Goal: Book appointment/travel/reservation

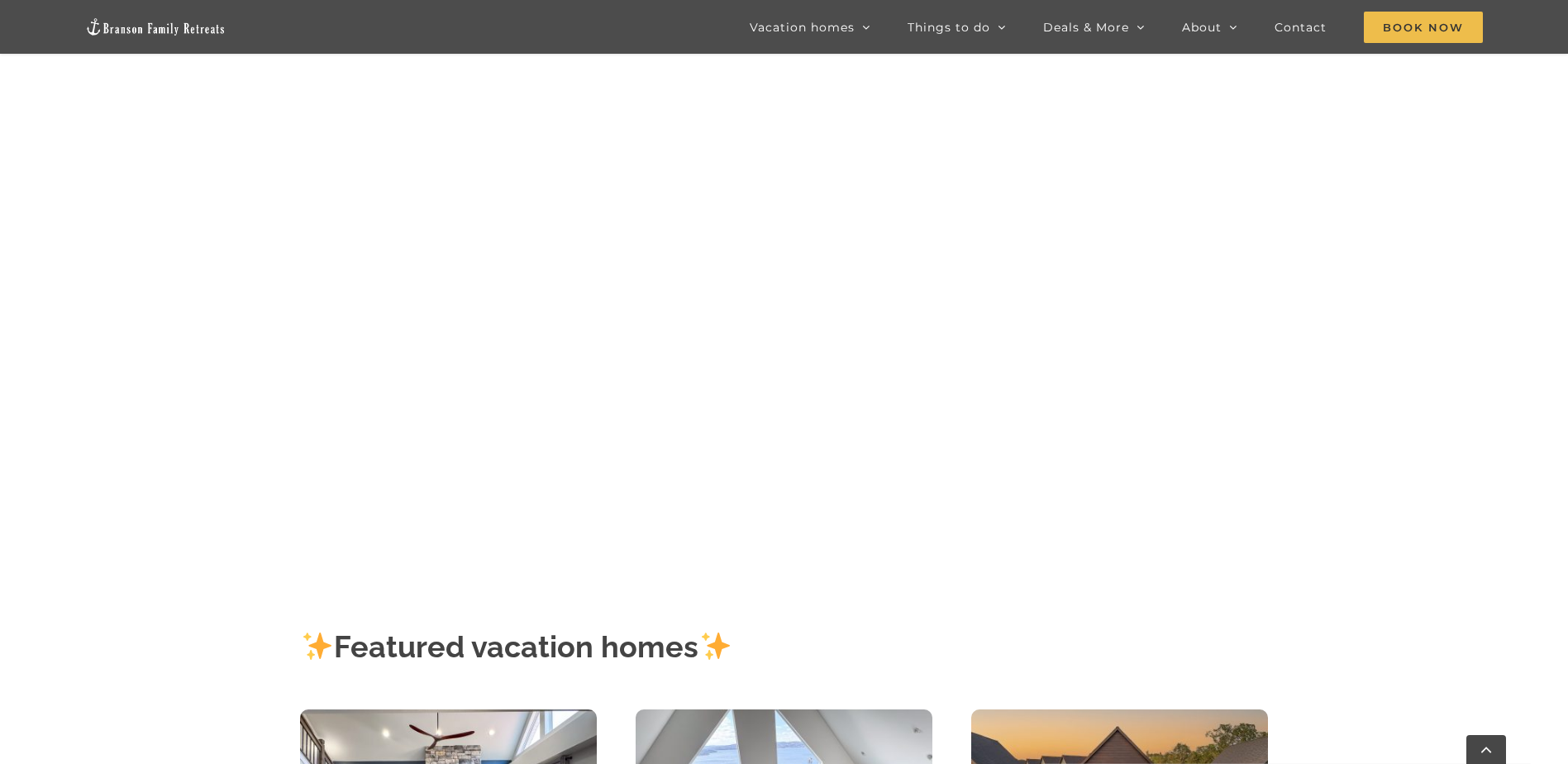
scroll to position [165, 0]
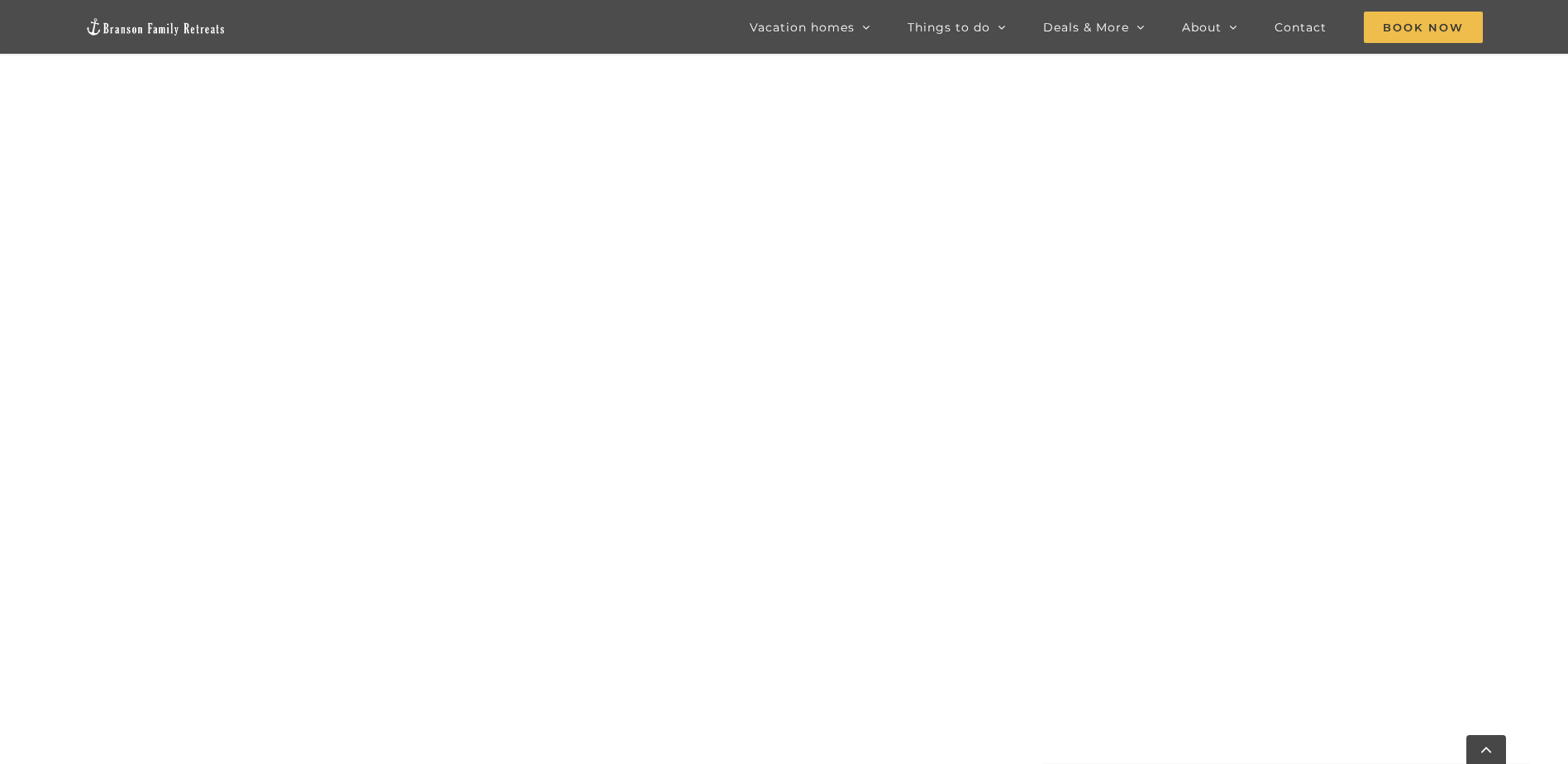
scroll to position [1012, 0]
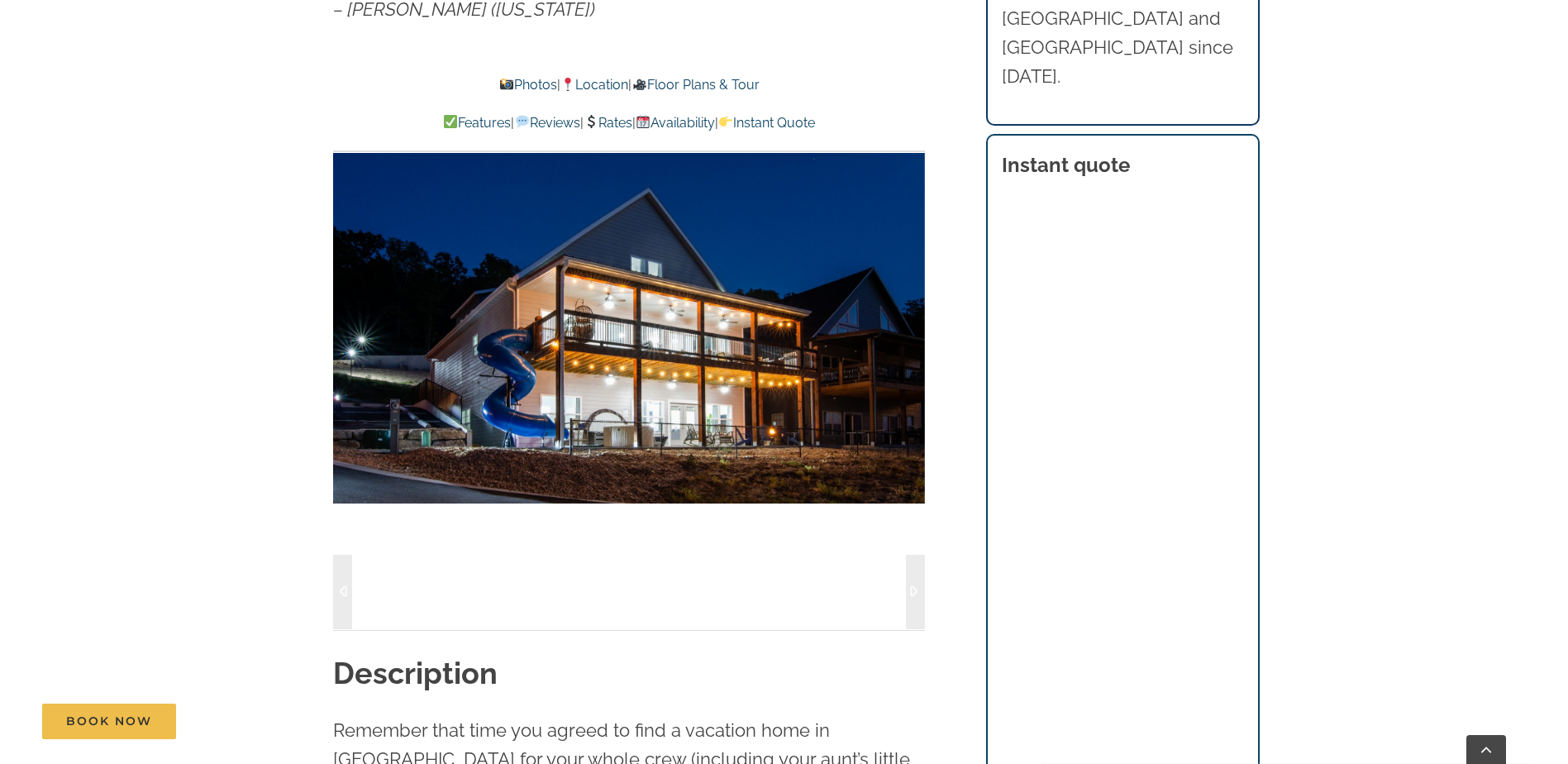
scroll to position [1323, 0]
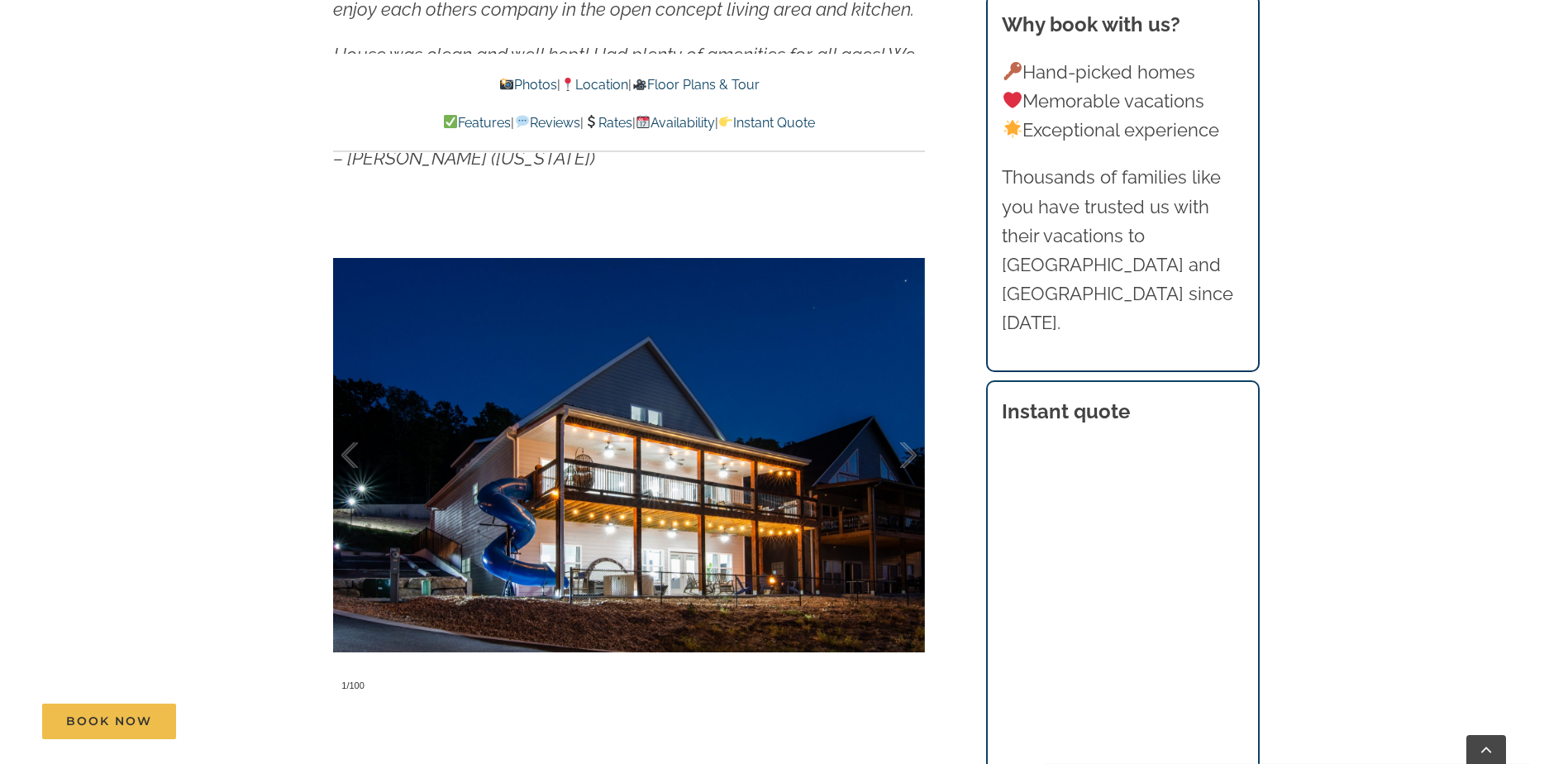
click at [609, 120] on link "Rates" at bounding box center [608, 122] width 49 height 15
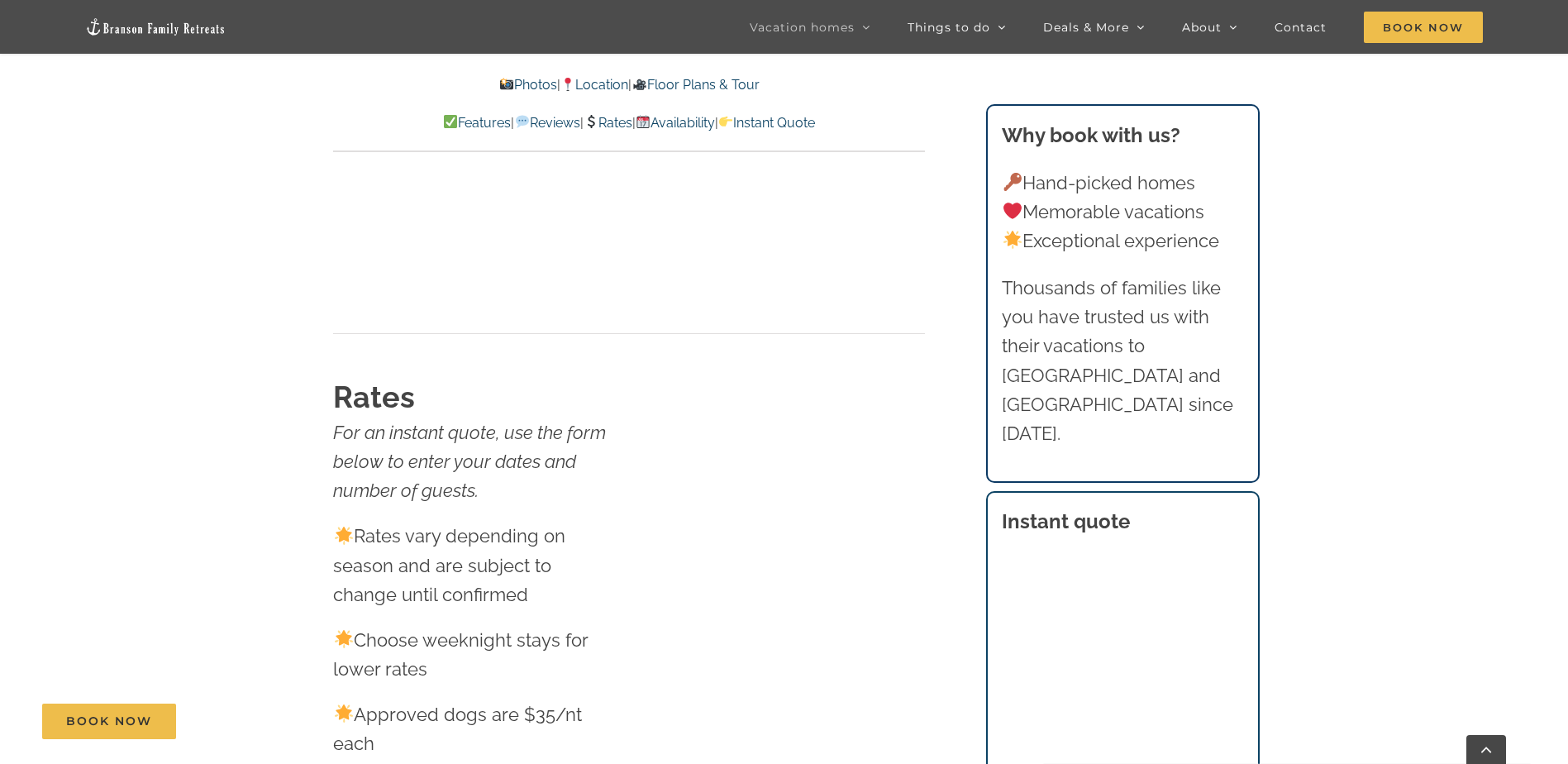
scroll to position [10311, 0]
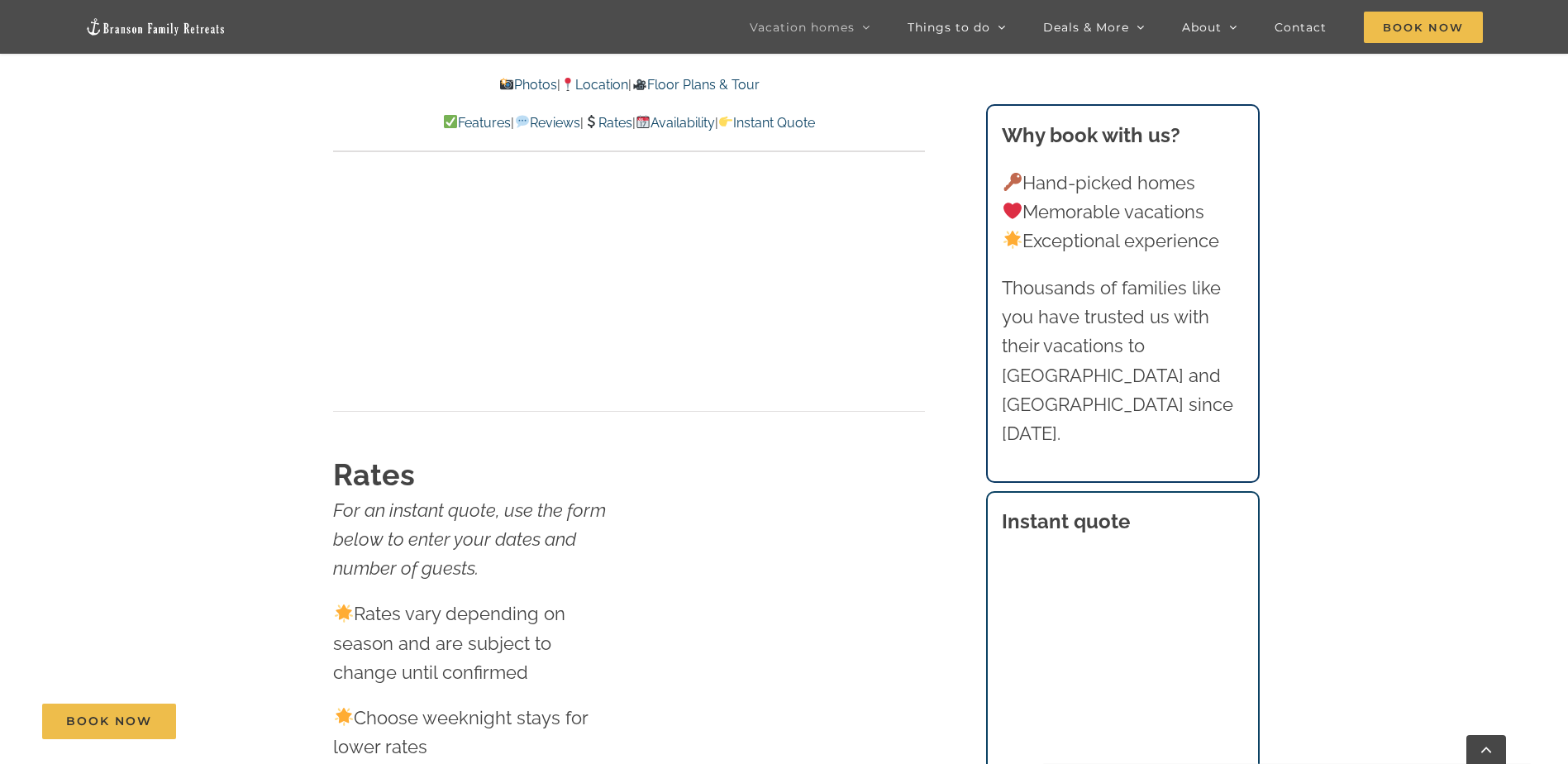
scroll to position [1240, 0]
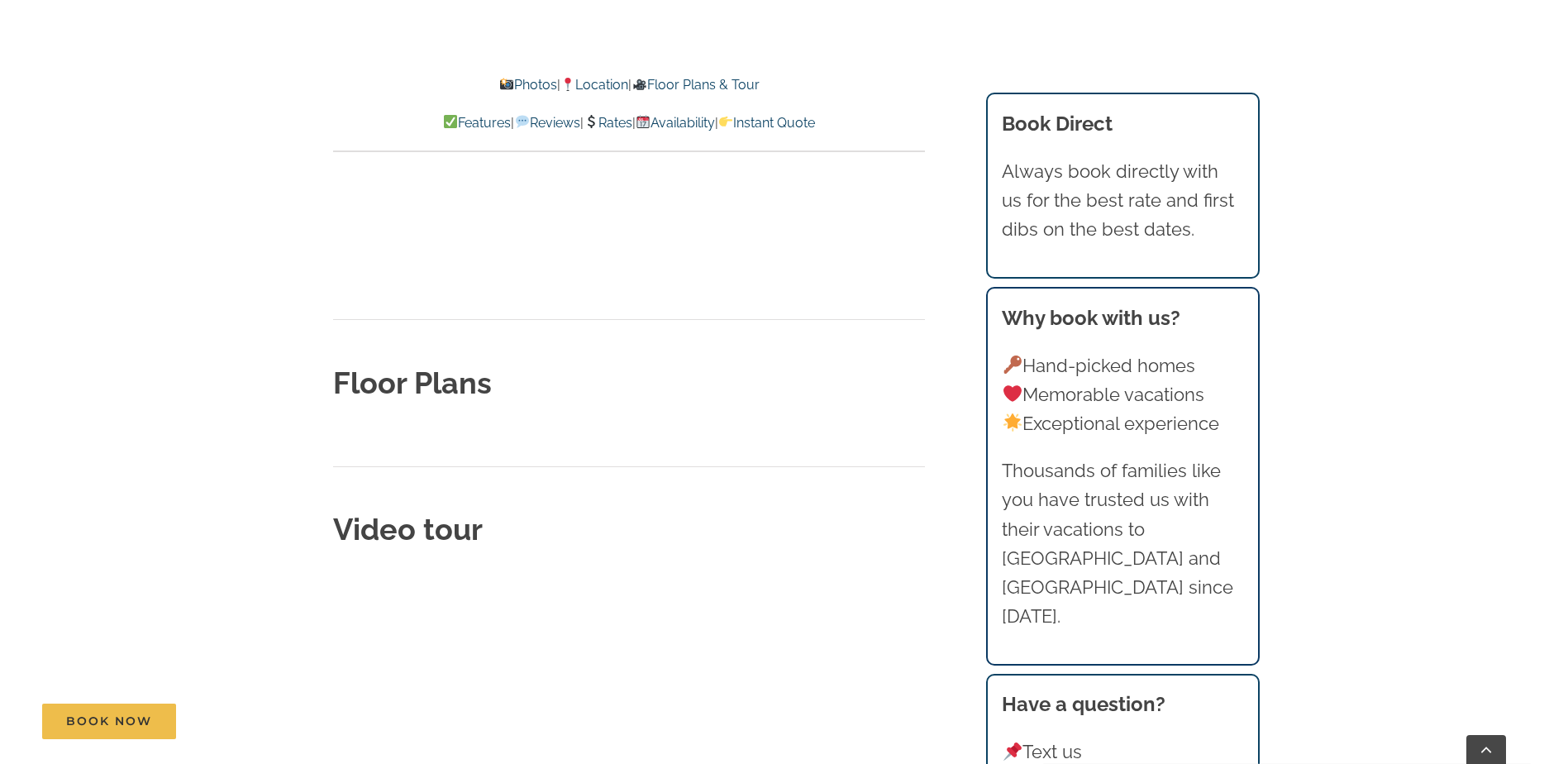
scroll to position [5623, 0]
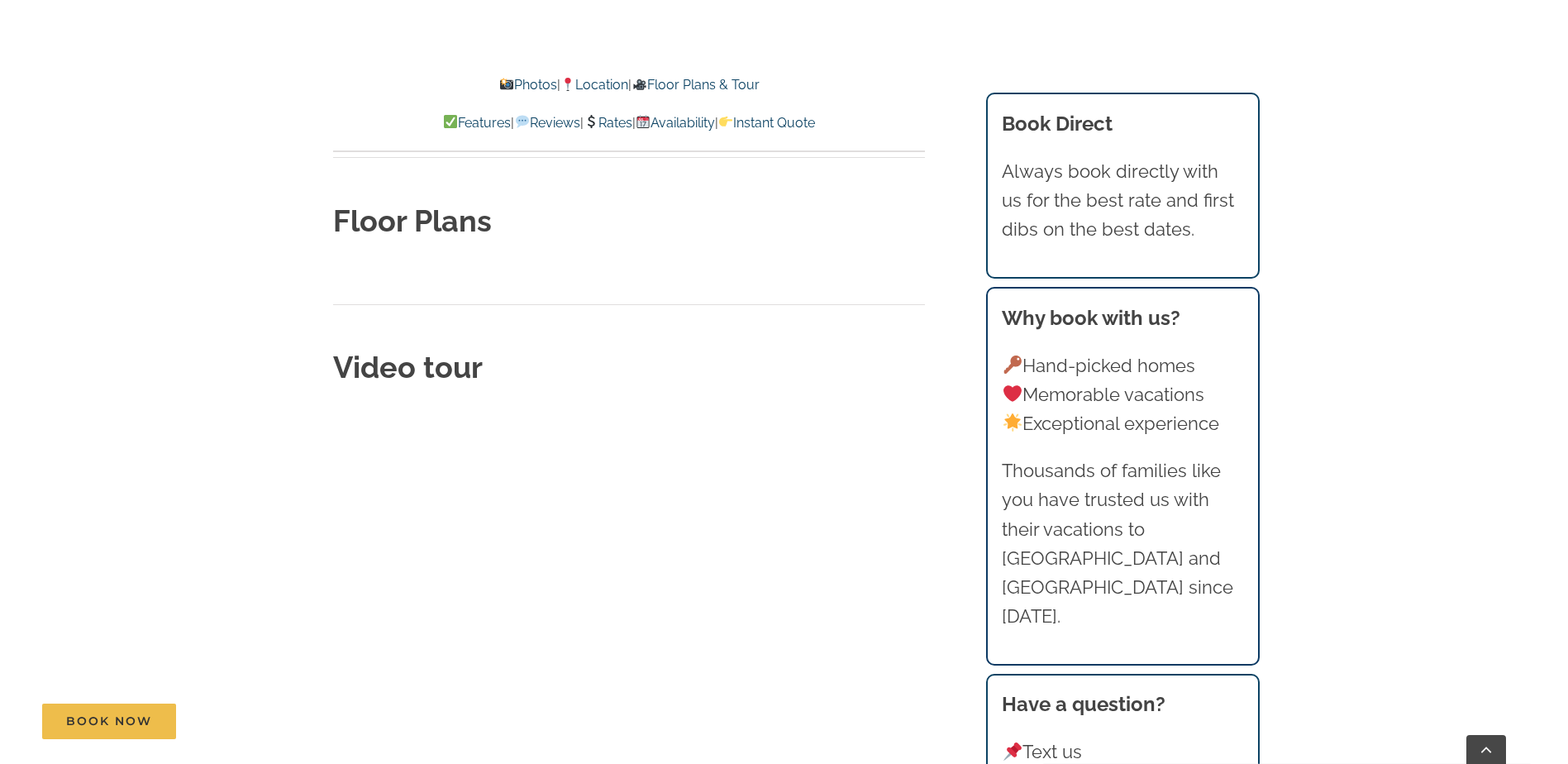
click at [450, 200] on div "Floor Plans Video tour" at bounding box center [629, 453] width 592 height 506
click at [436, 203] on strong "Floor Plans" at bounding box center [413, 220] width 159 height 34
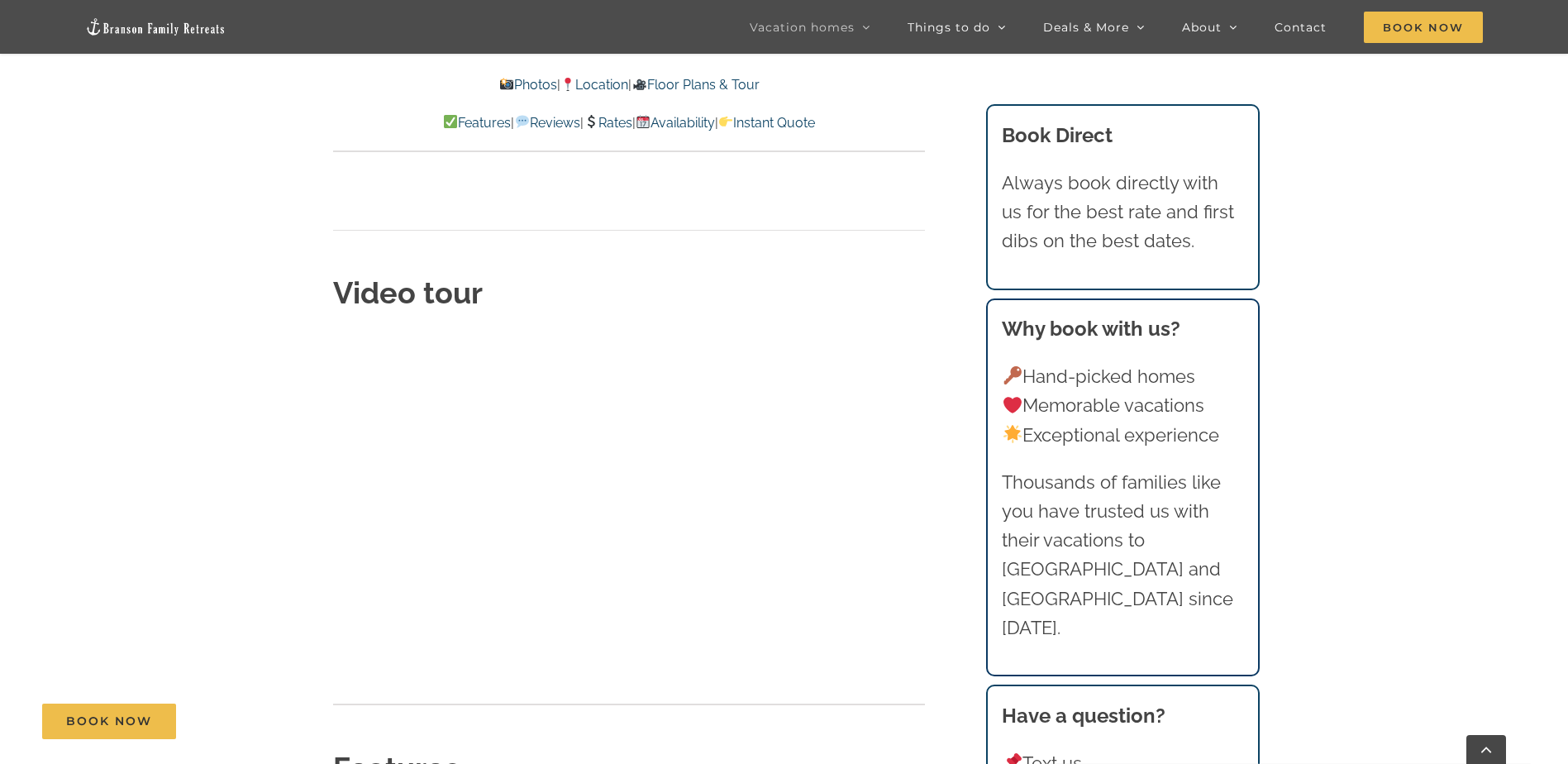
scroll to position [5390, 0]
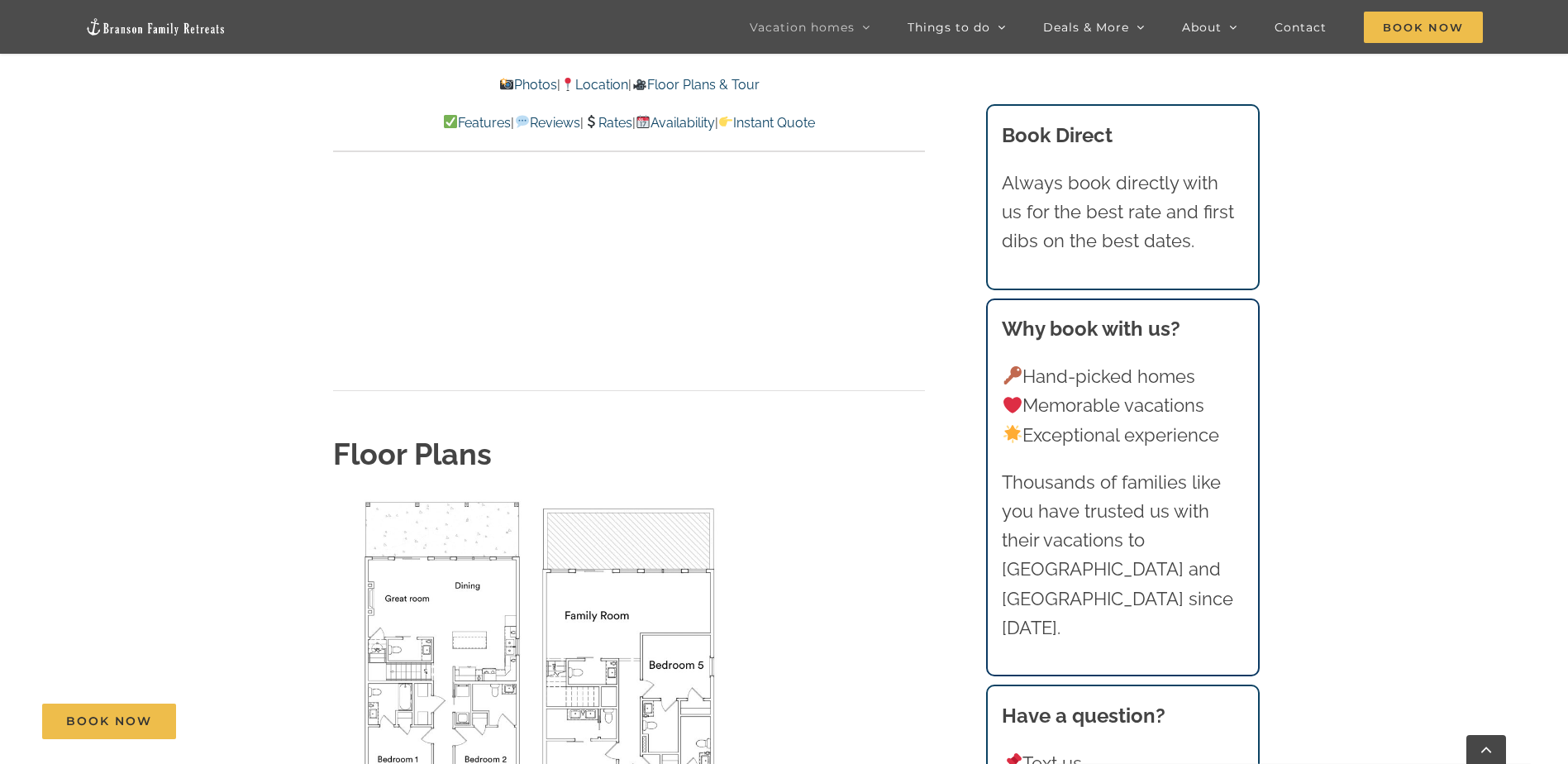
click at [815, 116] on link "Instant Quote" at bounding box center [766, 122] width 97 height 15
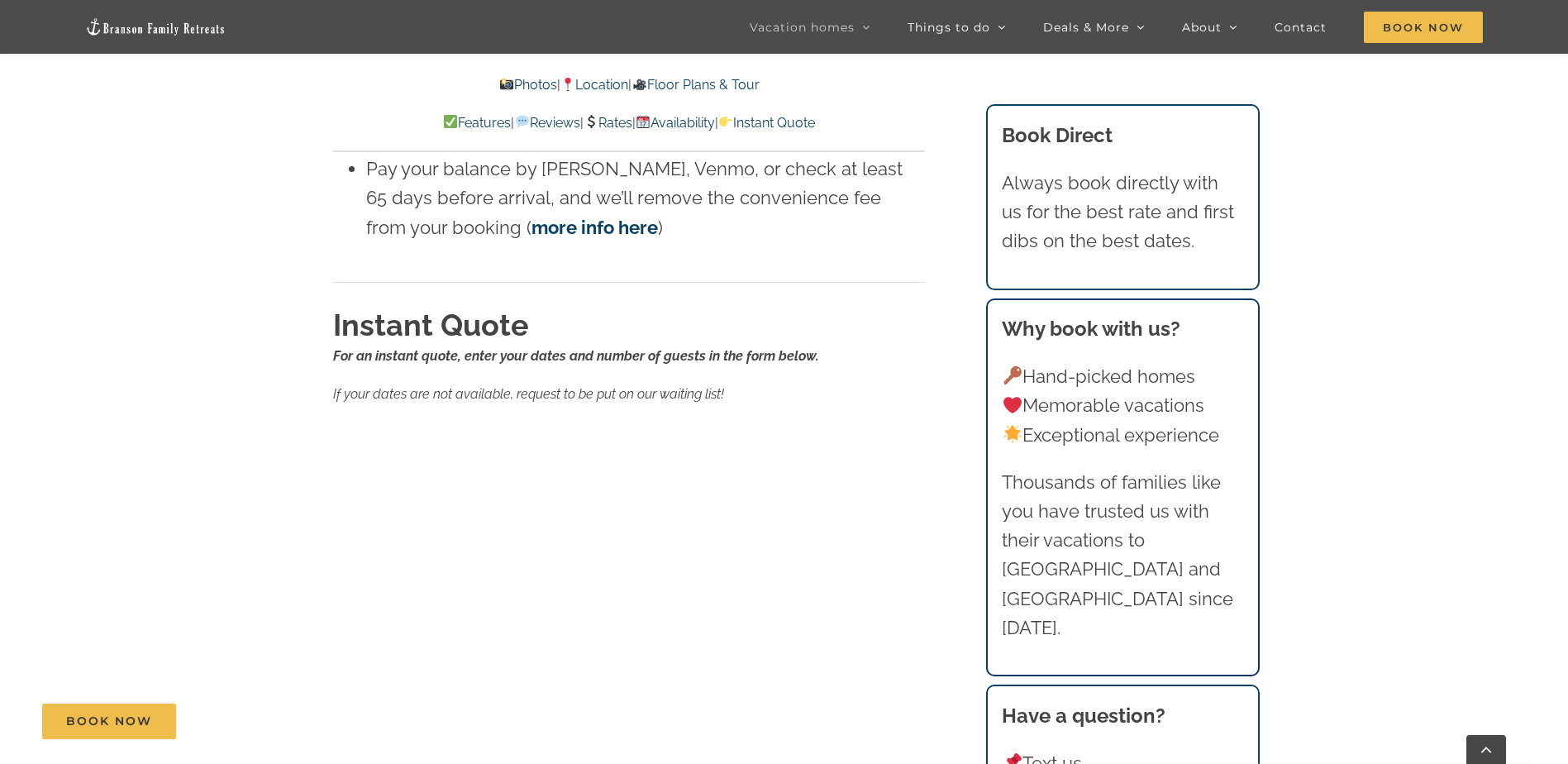
scroll to position [10386, 0]
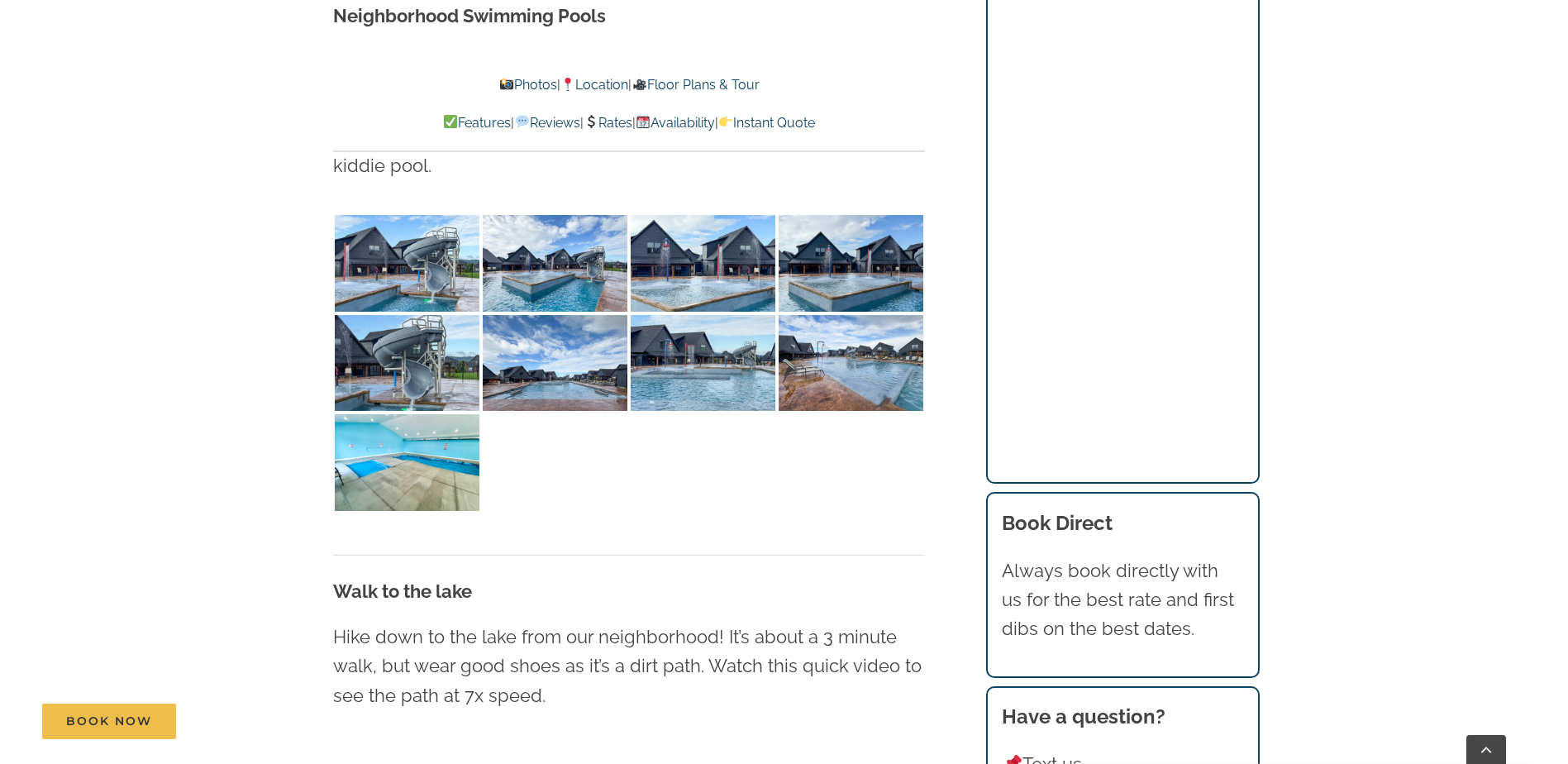
scroll to position [3638, 0]
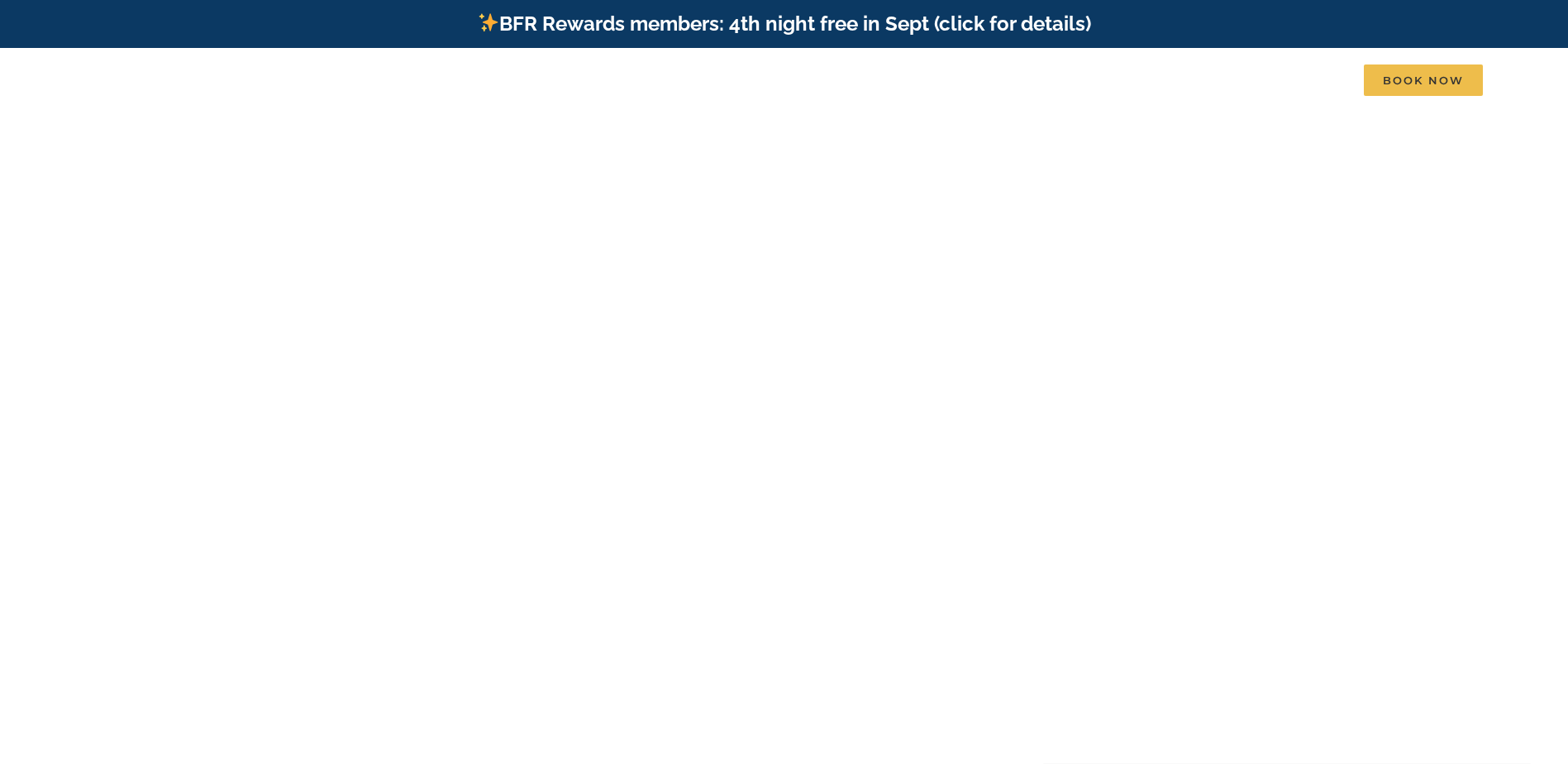
scroll to position [117, 0]
